Goal: Task Accomplishment & Management: Manage account settings

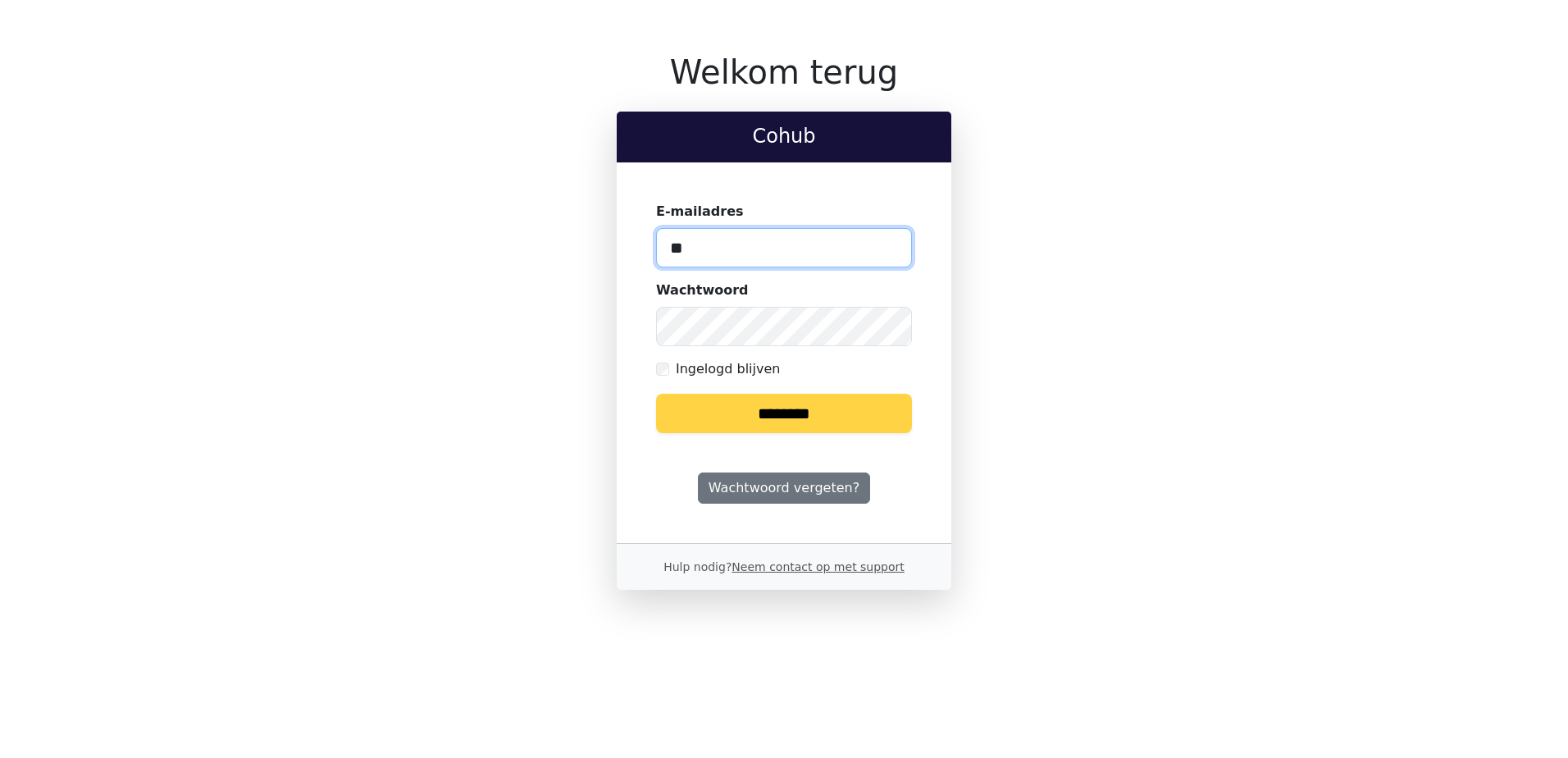
type input "**********"
click at [777, 422] on input "********" at bounding box center [783, 413] width 255 height 39
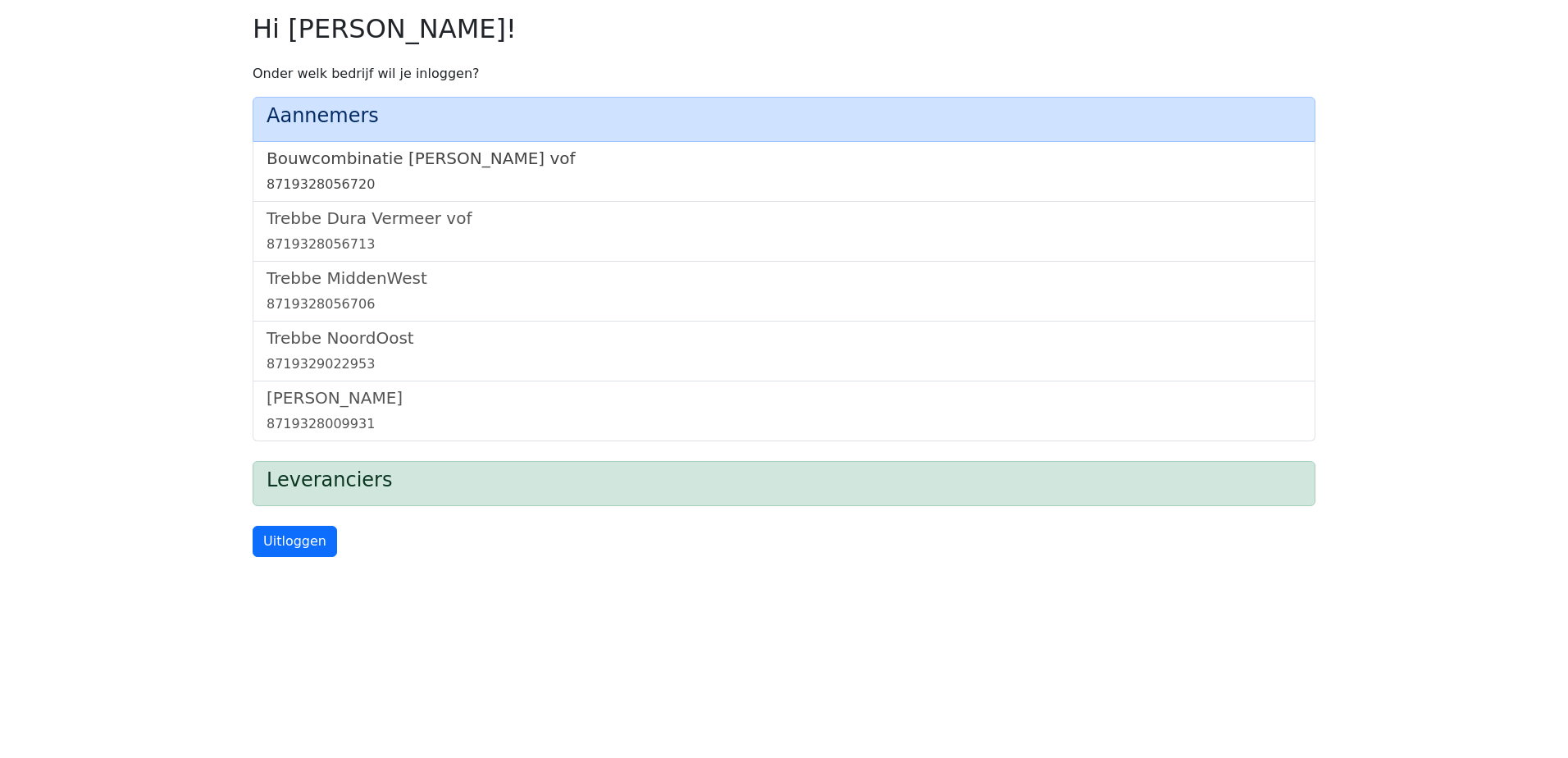
click at [503, 169] on link "Bouwcombinatie Trebbe De Nijs vof 8719328056720" at bounding box center [783, 171] width 1035 height 46
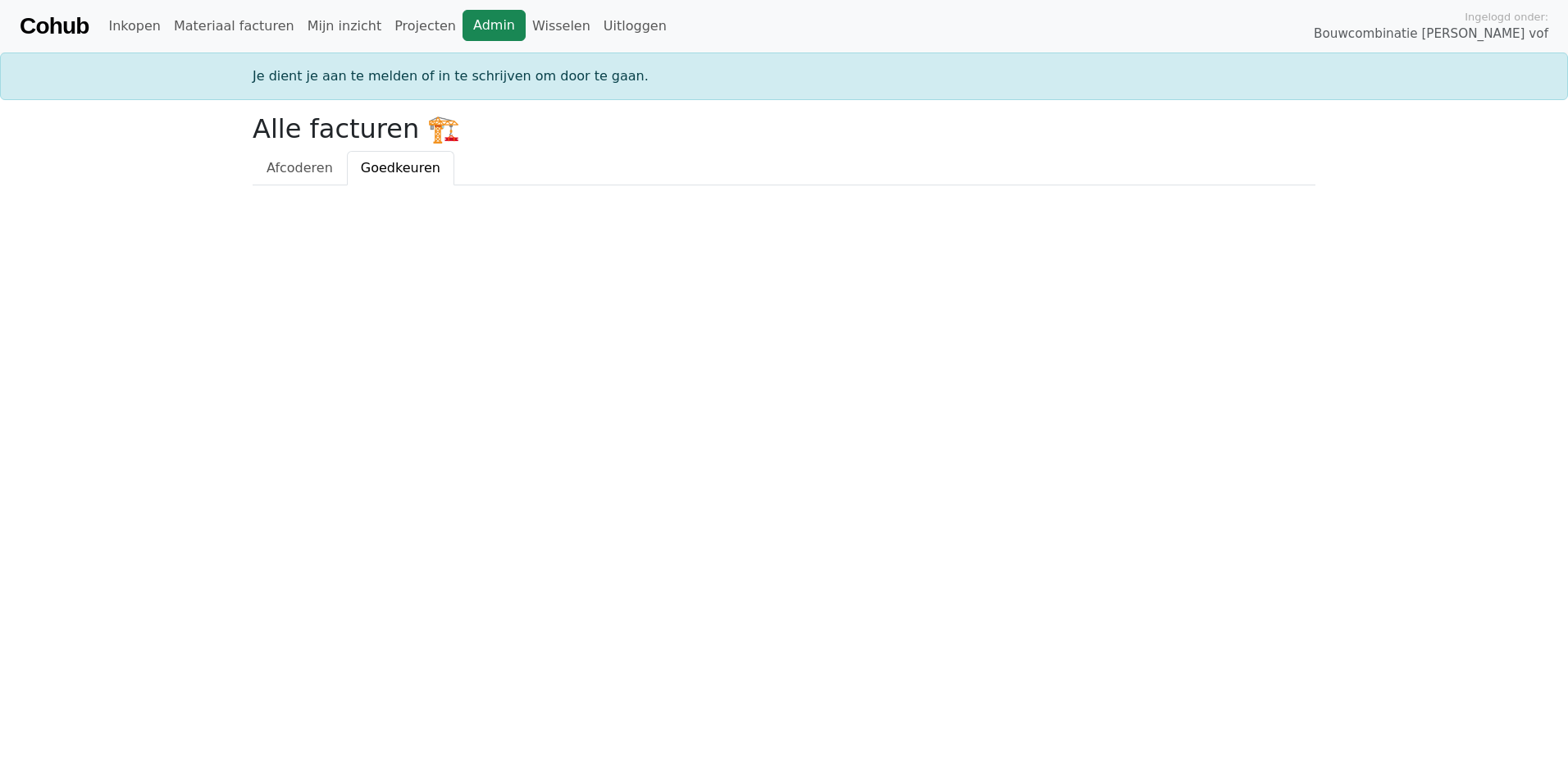
click at [462, 19] on link "Admin" at bounding box center [493, 25] width 64 height 31
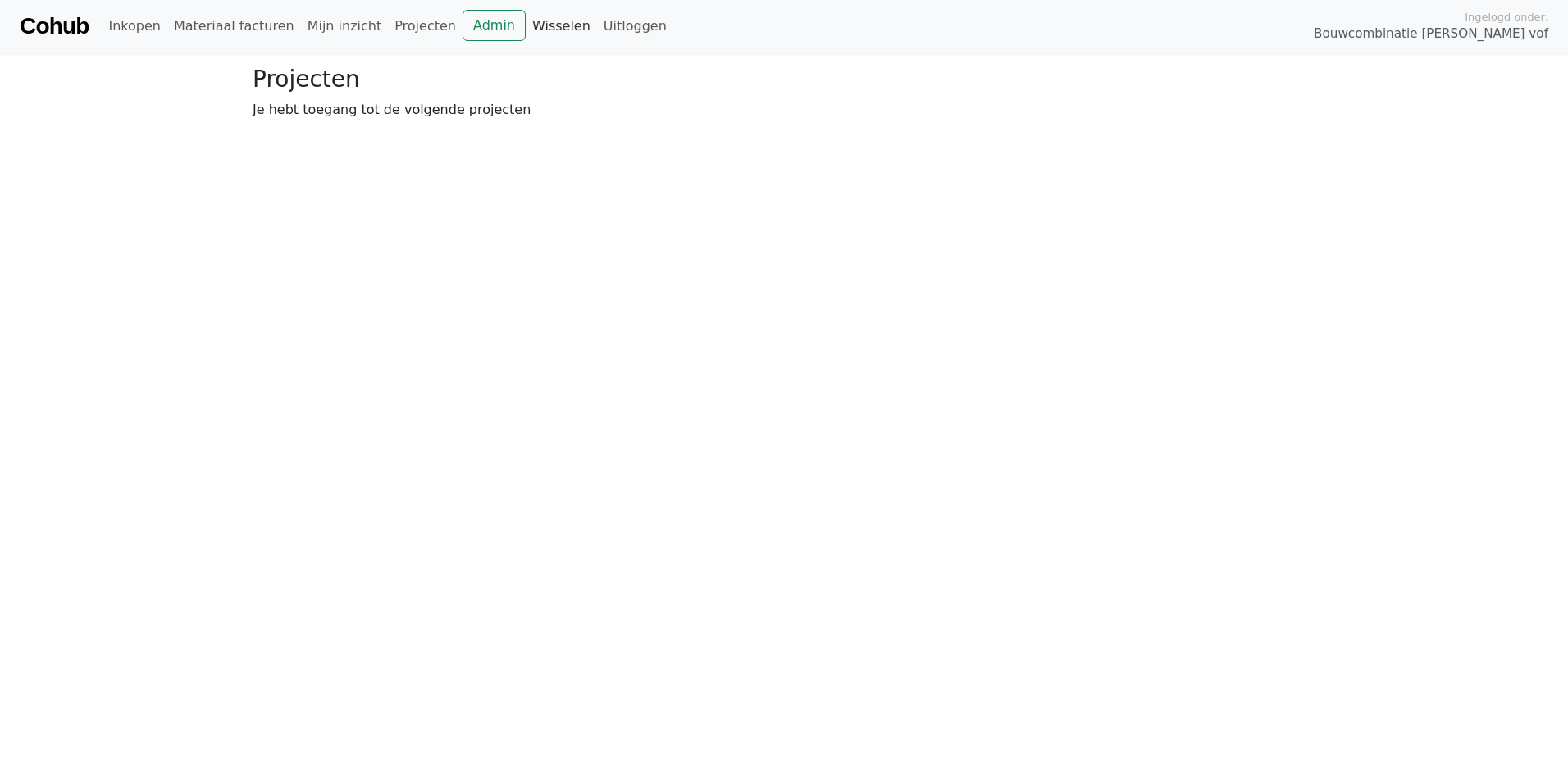
click at [530, 28] on link "Wisselen" at bounding box center [561, 26] width 71 height 33
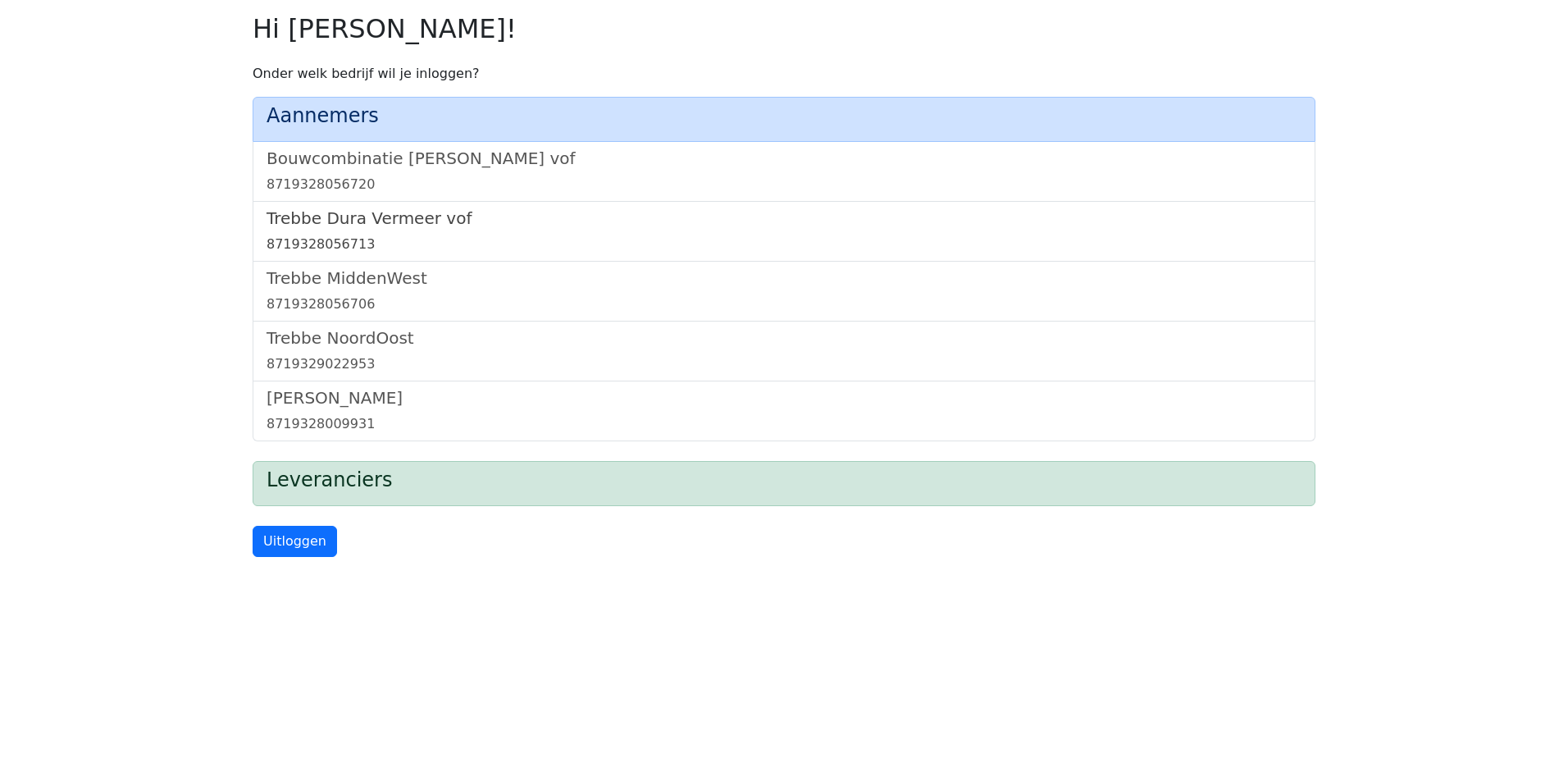
click at [404, 218] on h5 "Trebbe Dura Vermeer vof" at bounding box center [783, 218] width 1035 height 20
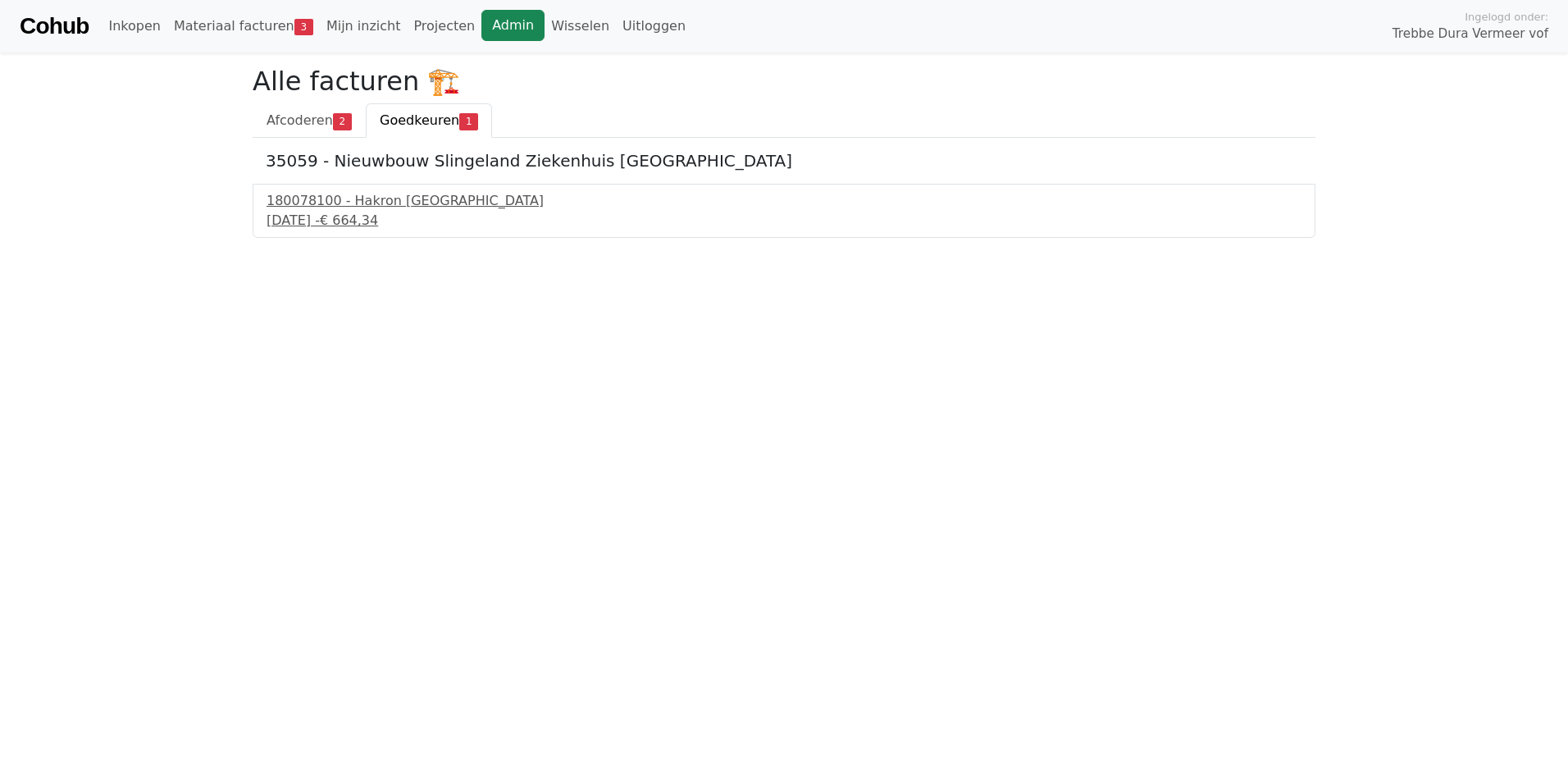
click at [482, 34] on link "Admin" at bounding box center [513, 25] width 64 height 31
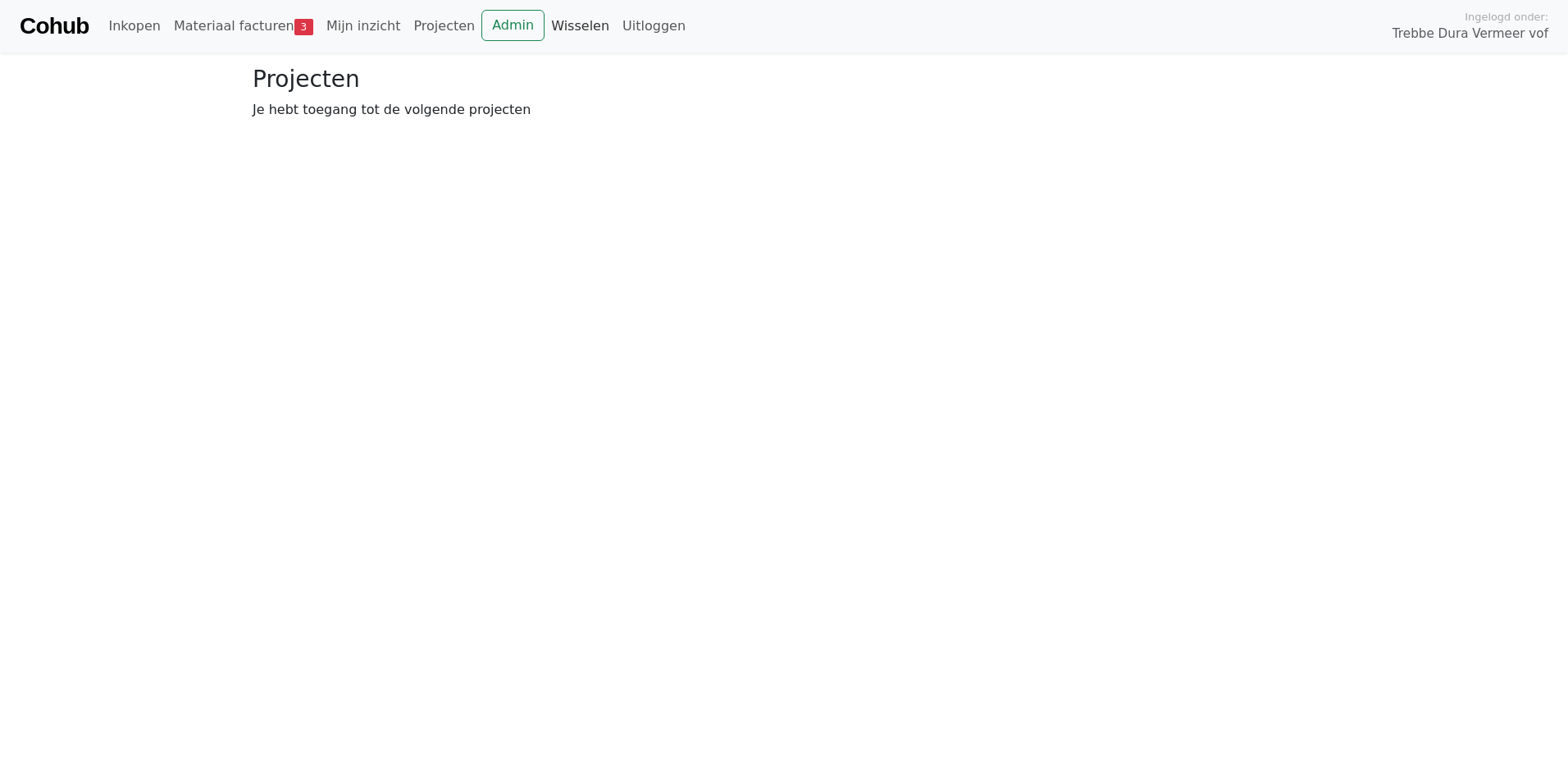
click at [544, 10] on link "Wisselen" at bounding box center [579, 26] width 71 height 33
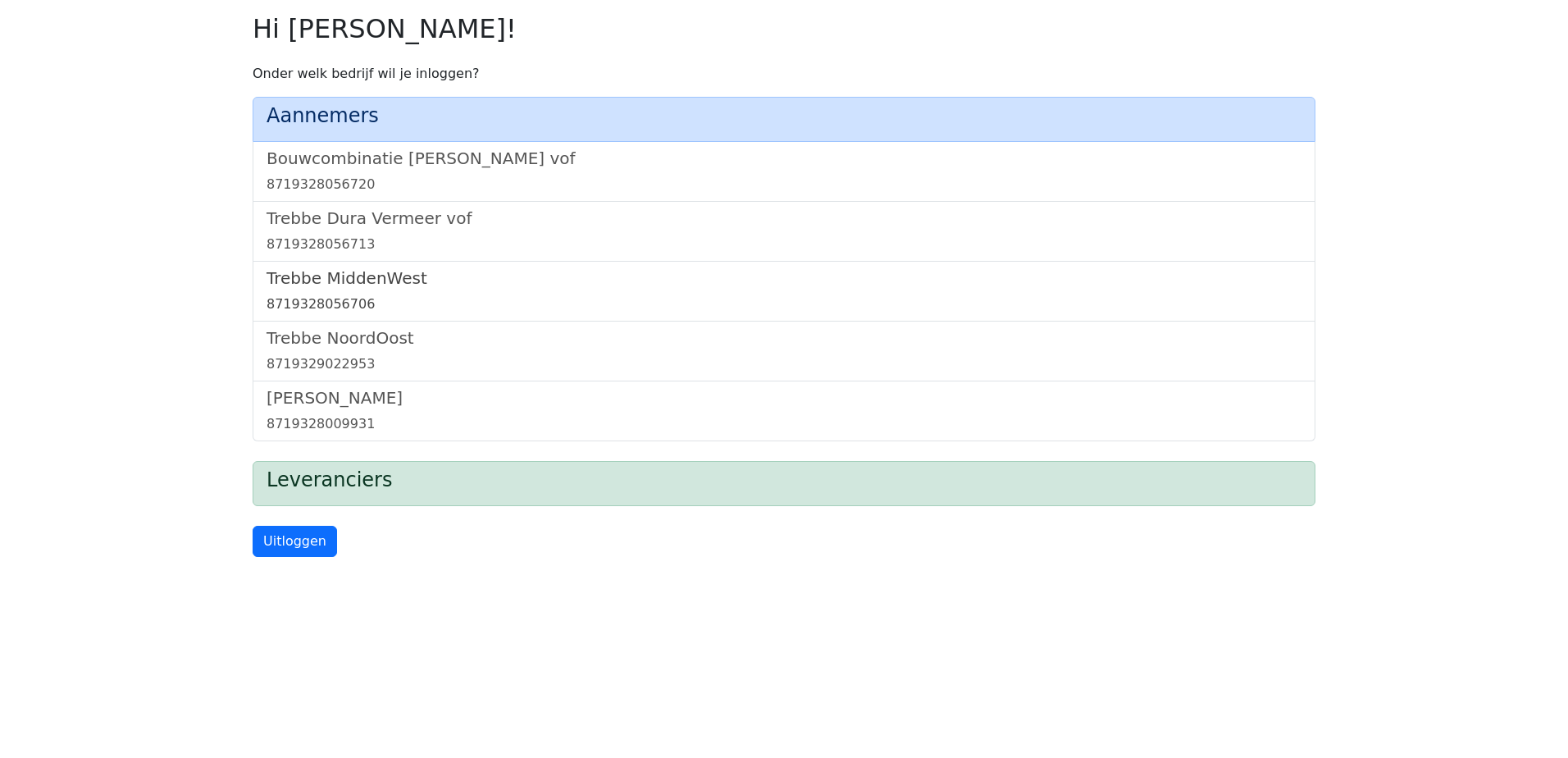
click at [365, 279] on h5 "Trebbe MiddenWest" at bounding box center [783, 278] width 1035 height 20
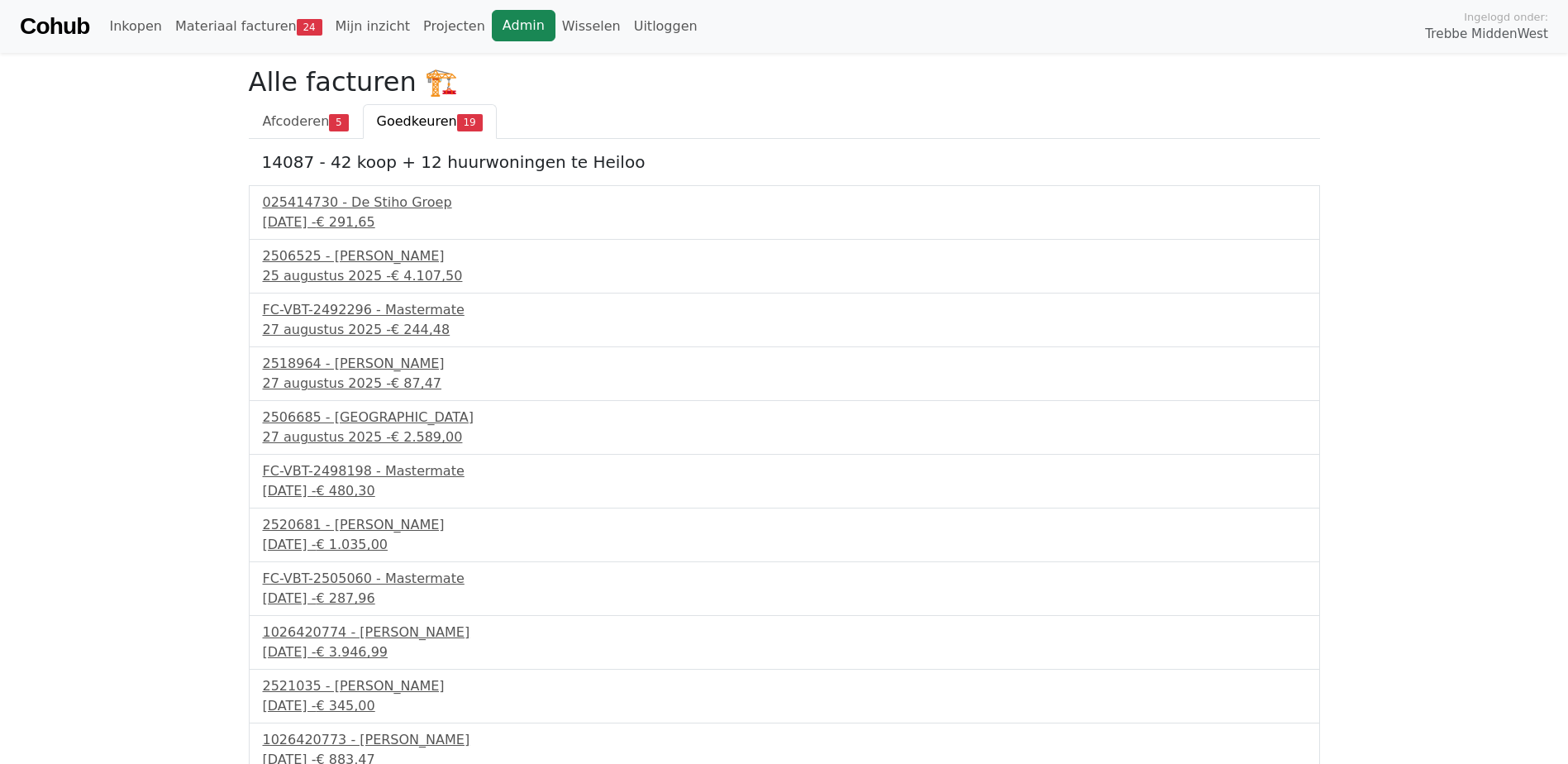
click at [491, 28] on link "Admin" at bounding box center [523, 26] width 64 height 32
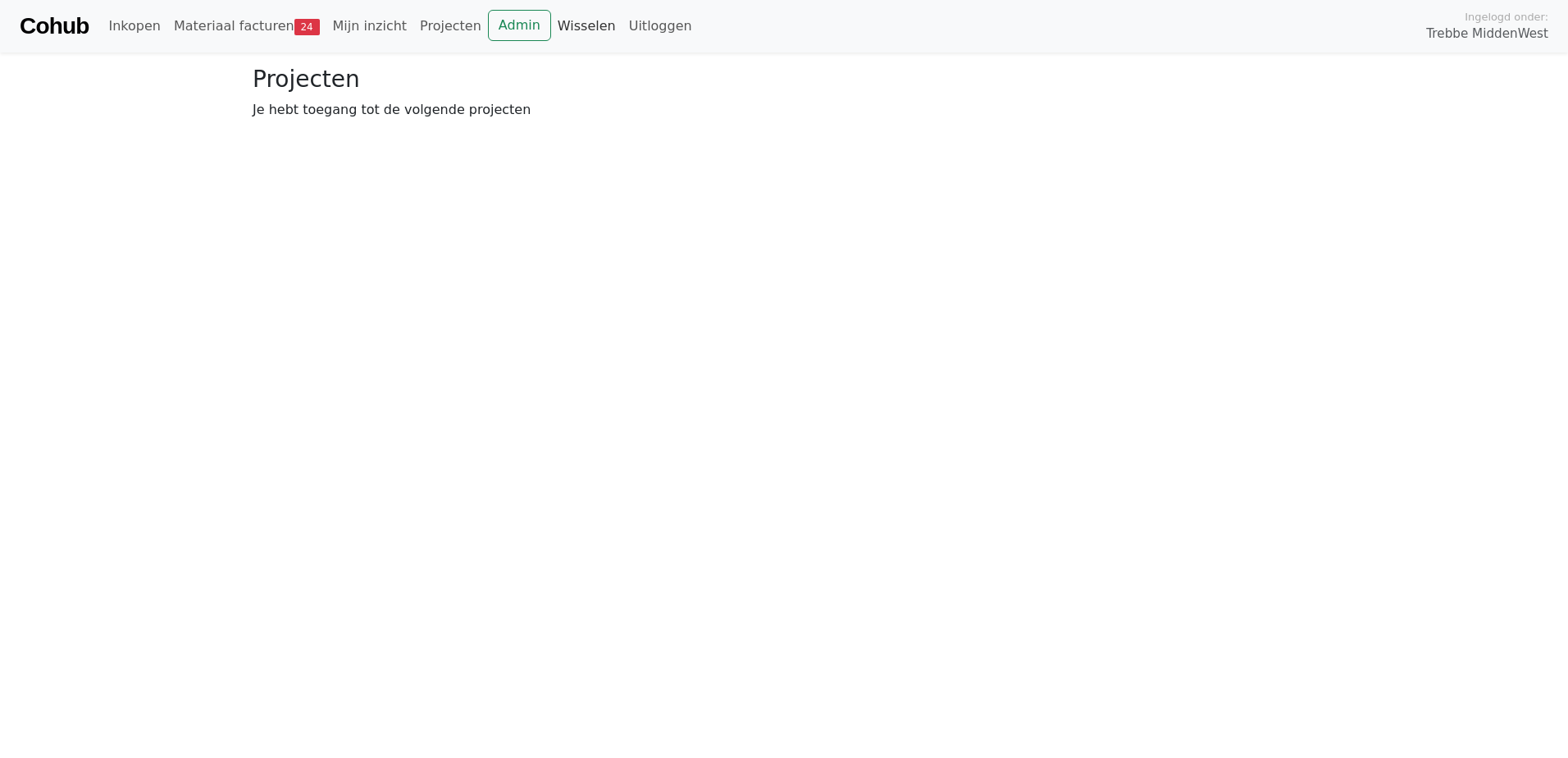
click at [558, 23] on link "Wisselen" at bounding box center [586, 26] width 71 height 33
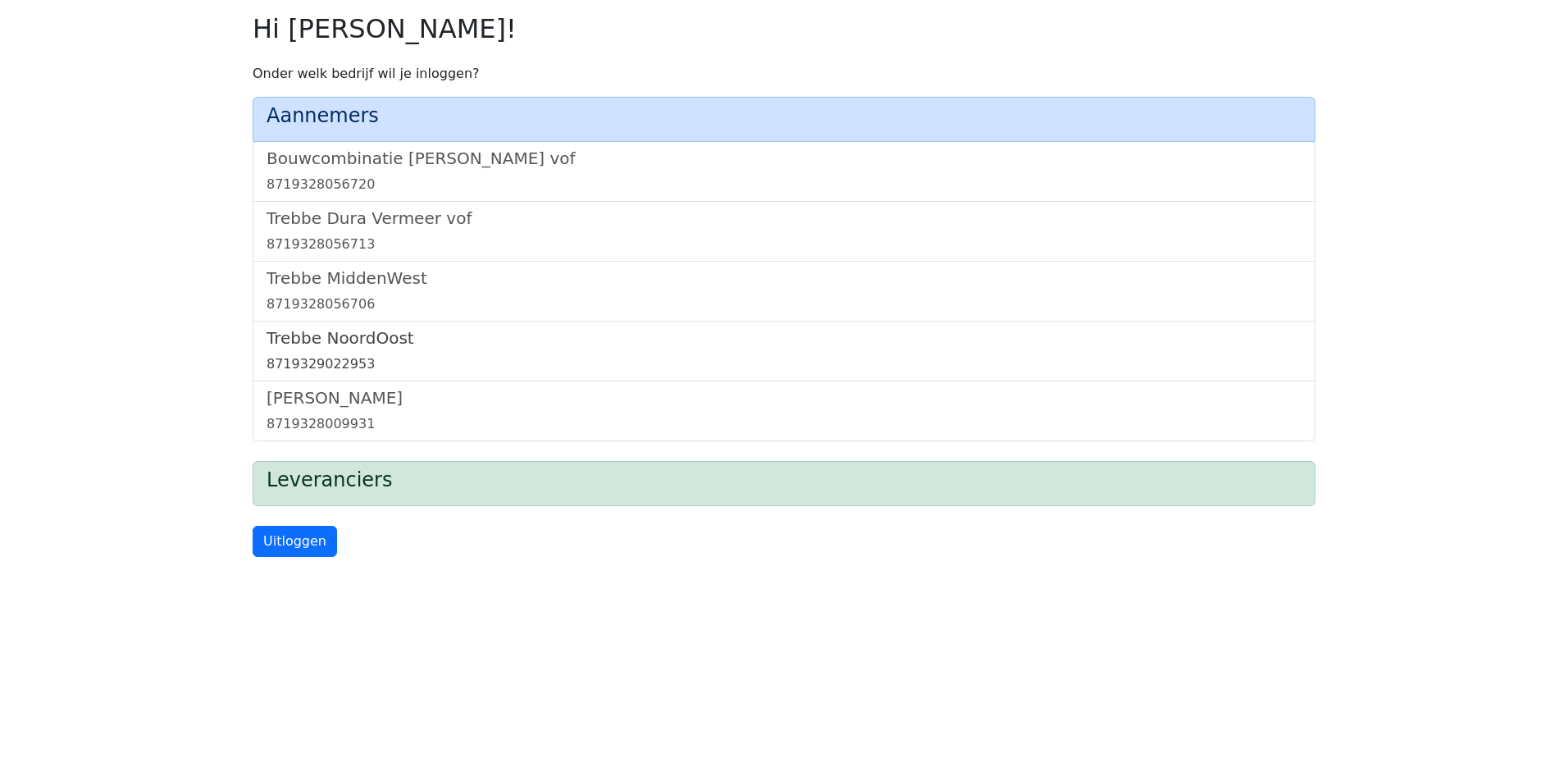
click at [347, 332] on h5 "Trebbe NoordOost" at bounding box center [783, 338] width 1035 height 20
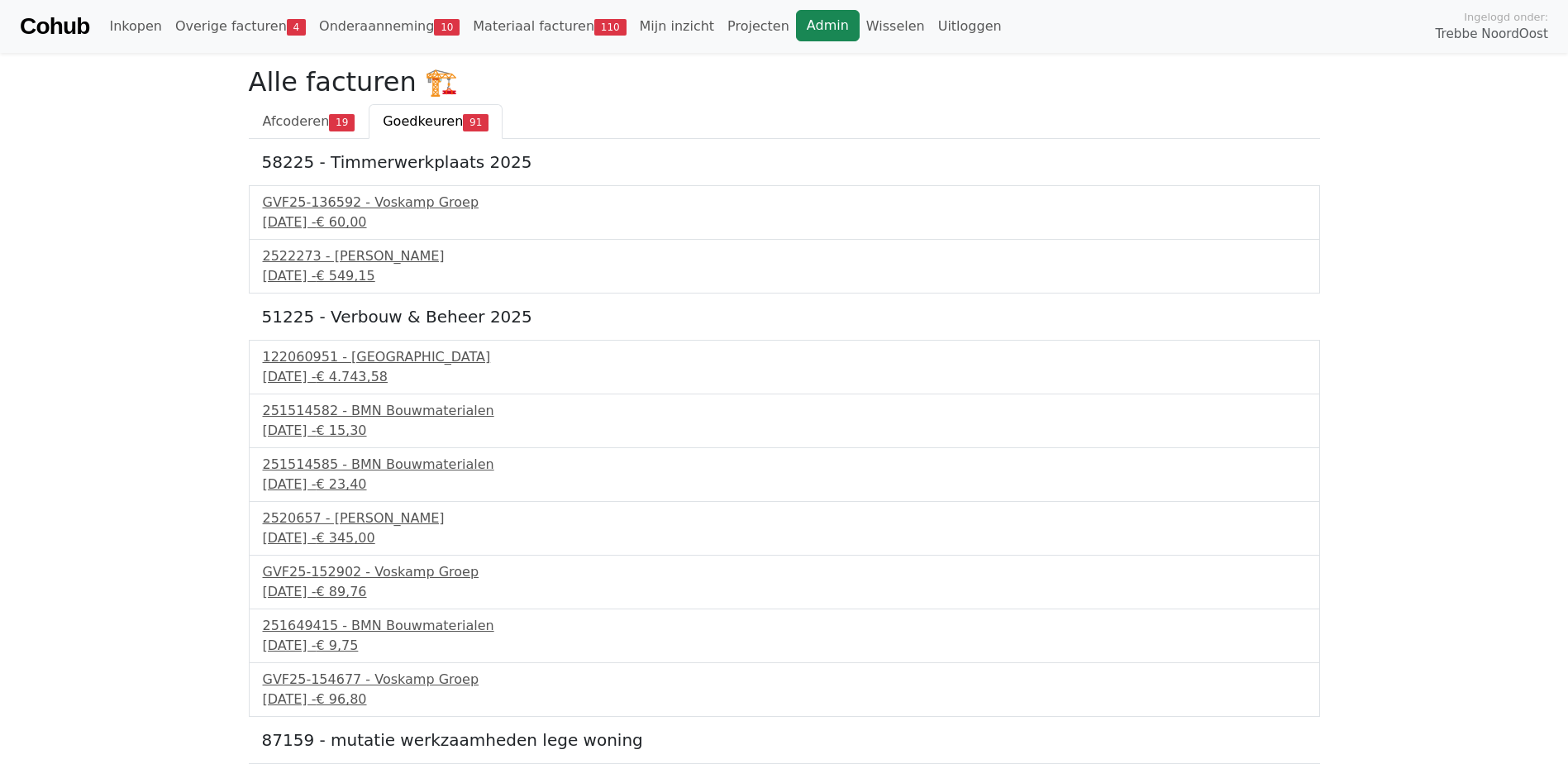
click at [796, 30] on link "Admin" at bounding box center [828, 26] width 64 height 32
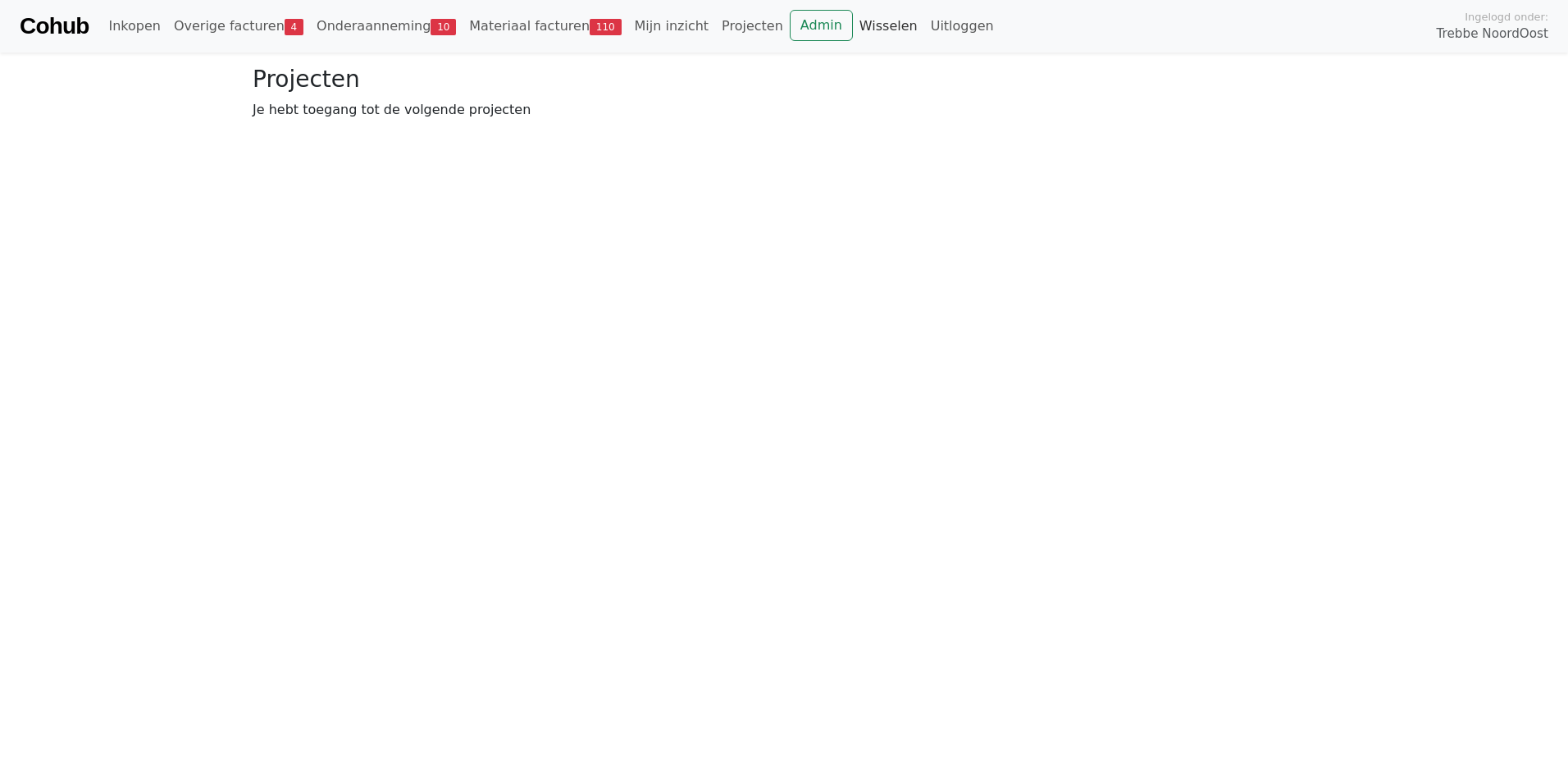
click at [853, 28] on link "Wisselen" at bounding box center [888, 26] width 71 height 33
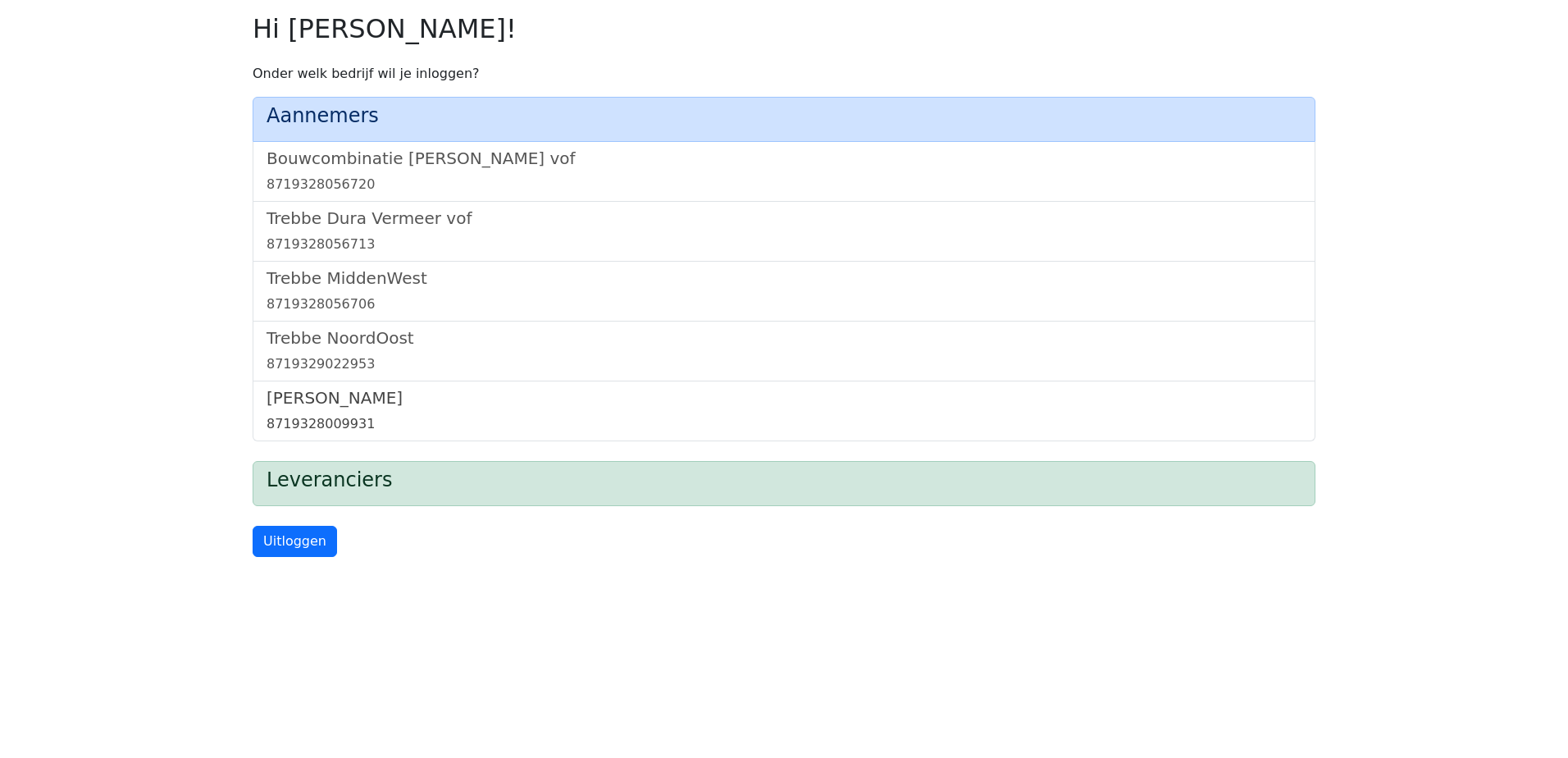
click at [326, 400] on h5 "[PERSON_NAME]" at bounding box center [783, 398] width 1035 height 20
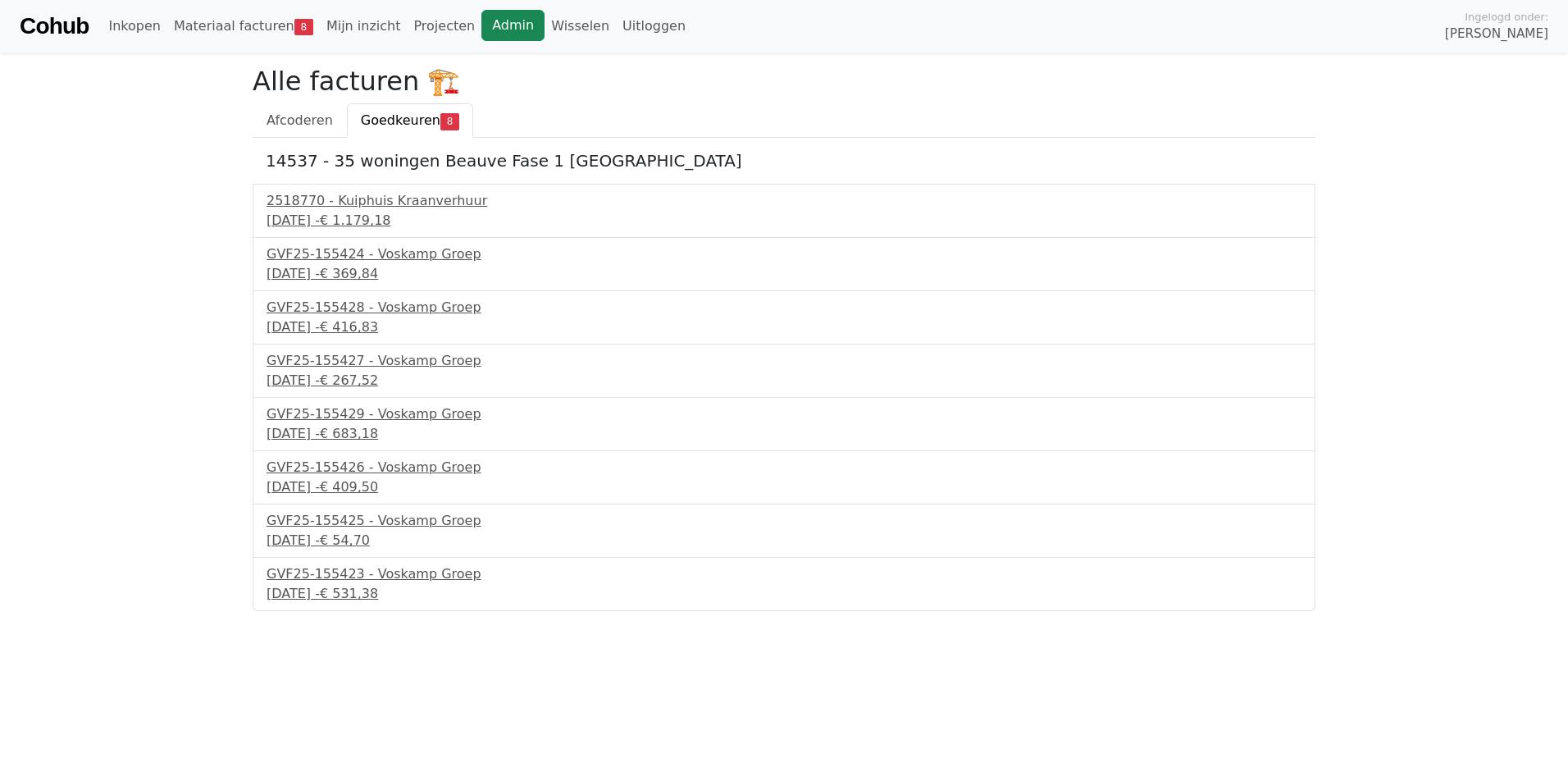
click at [482, 33] on link "Admin" at bounding box center [513, 25] width 64 height 31
